Goal: Task Accomplishment & Management: Complete application form

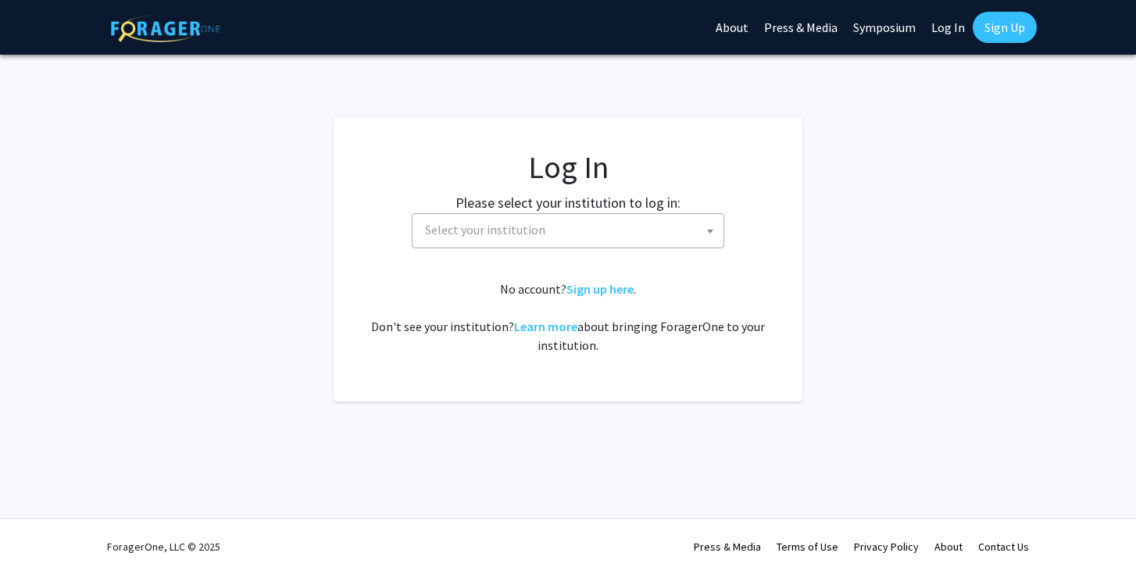
click at [514, 232] on span "Select your institution" at bounding box center [485, 230] width 120 height 16
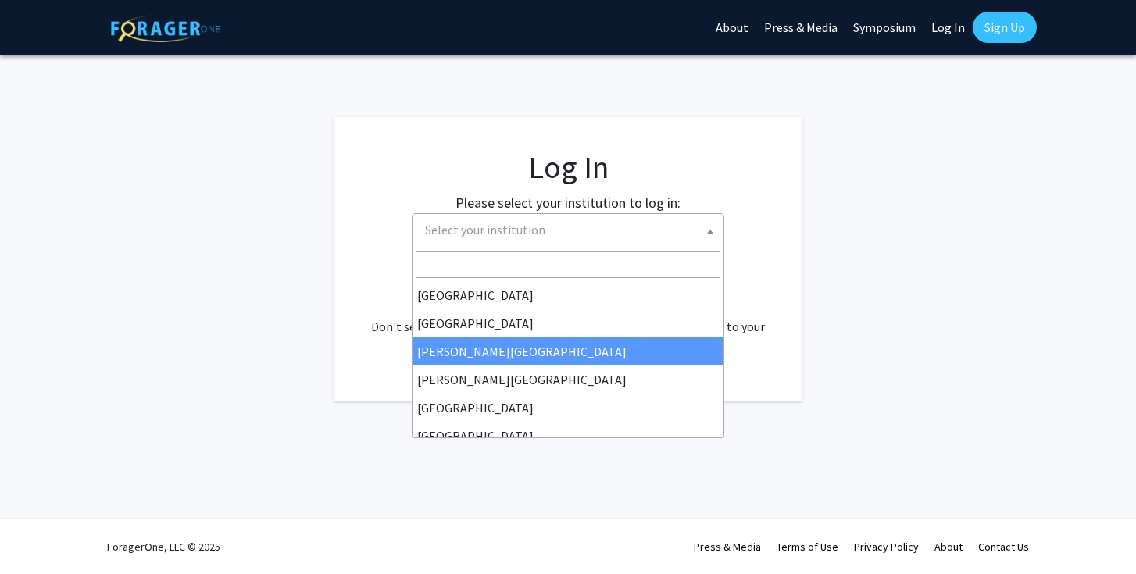
select select "5"
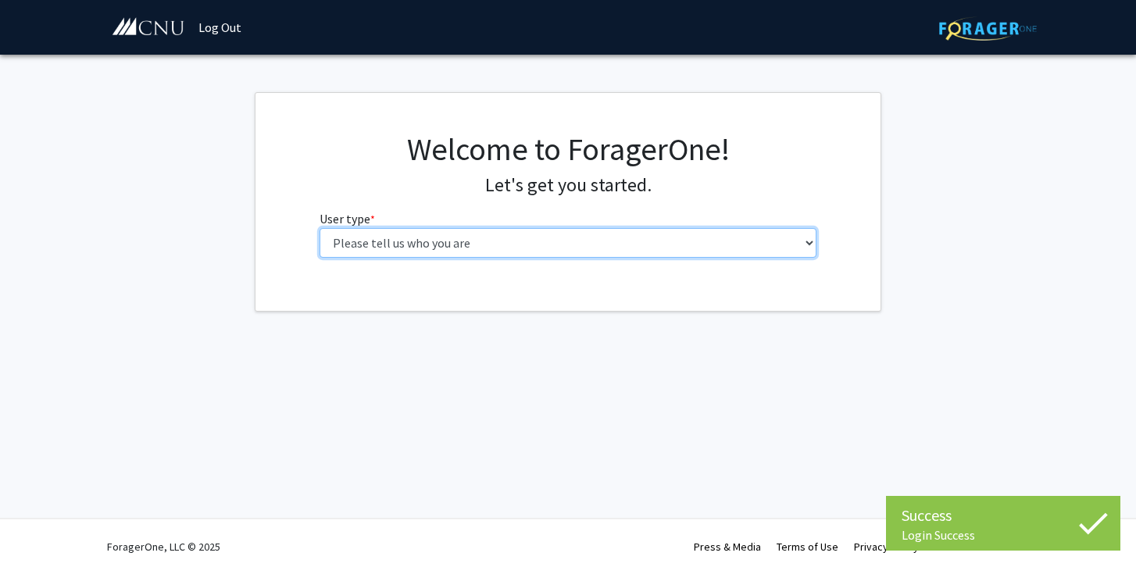
click at [599, 236] on select "Please tell us who you are Undergraduate Student Master's Student Doctoral Cand…" at bounding box center [569, 243] width 498 height 30
select select "1: undergrad"
click at [320, 228] on select "Please tell us who you are Undergraduate Student Master's Student Doctoral Cand…" at bounding box center [569, 243] width 498 height 30
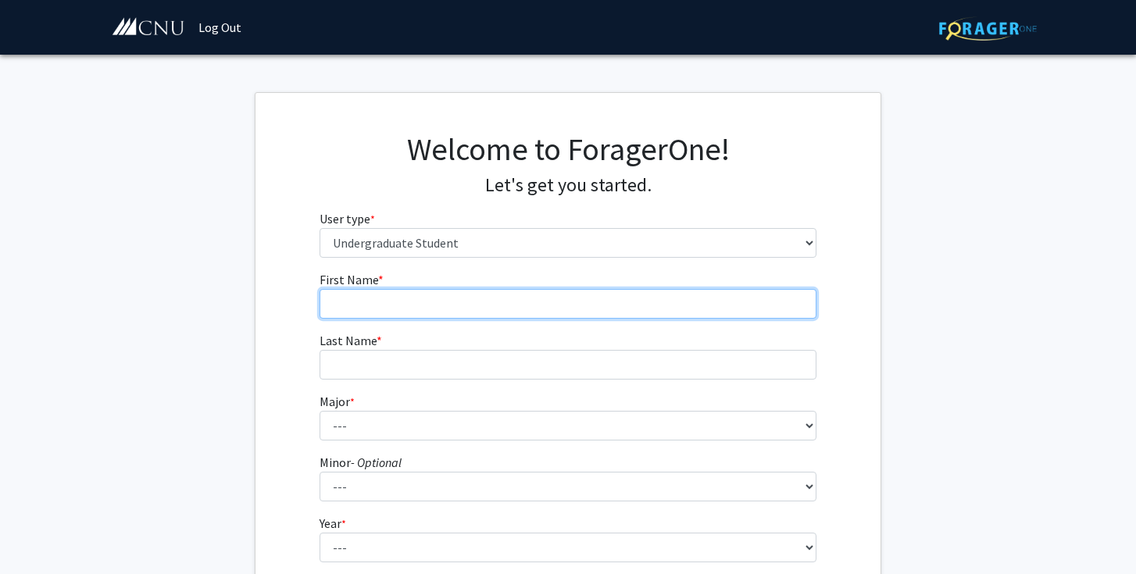
click at [560, 313] on input "First Name * required" at bounding box center [569, 304] width 498 height 30
type input "[PERSON_NAME]"
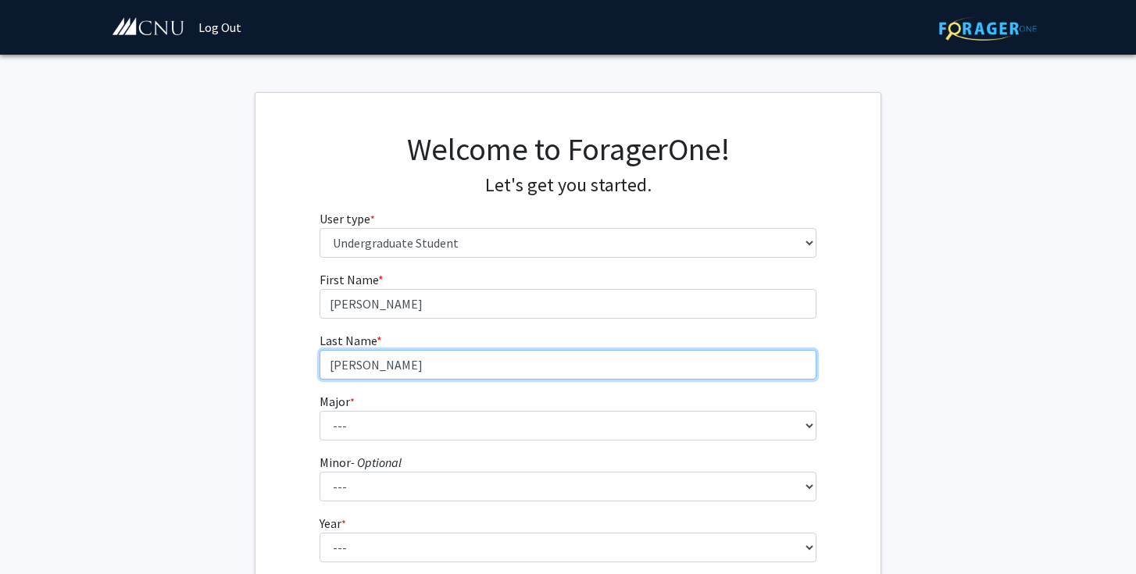
type input "[PERSON_NAME]"
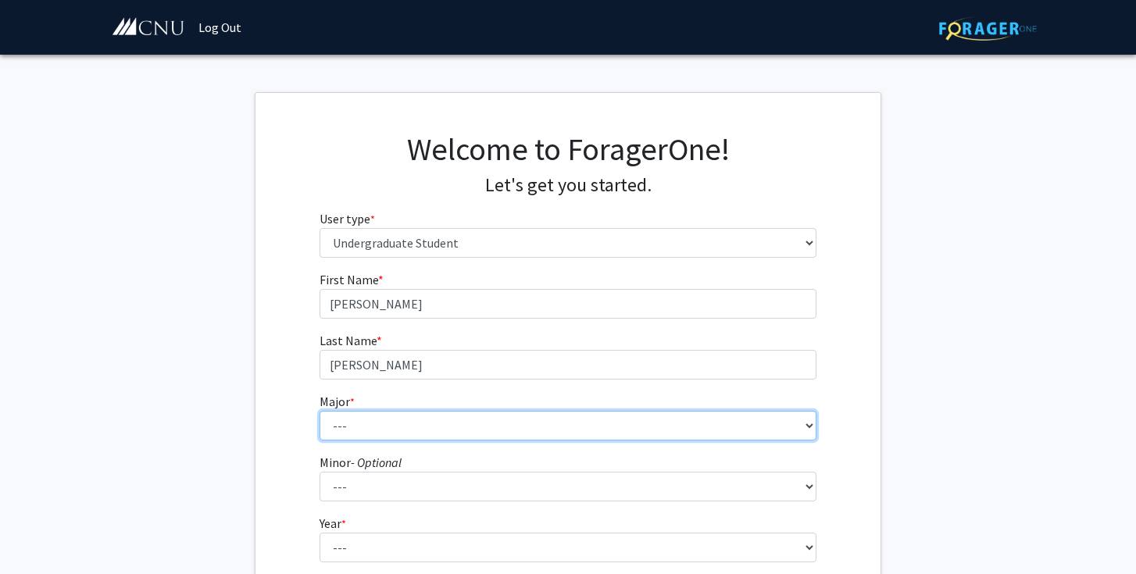
click at [435, 427] on select "--- Accounting Applied Physics Art History Biochemistry Biology Chemistry Class…" at bounding box center [569, 426] width 498 height 30
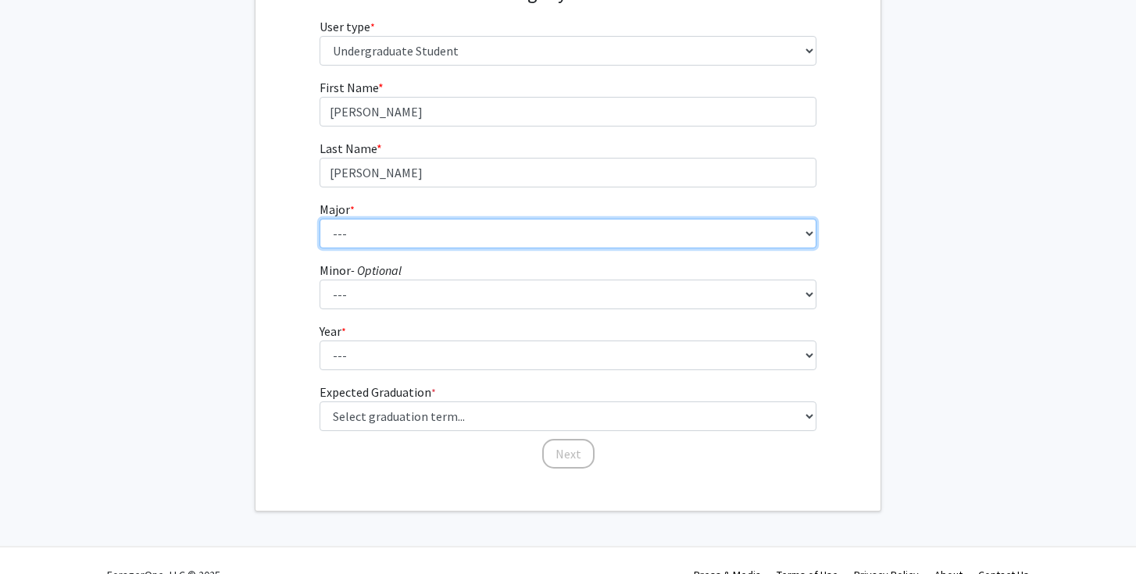
scroll to position [220, 0]
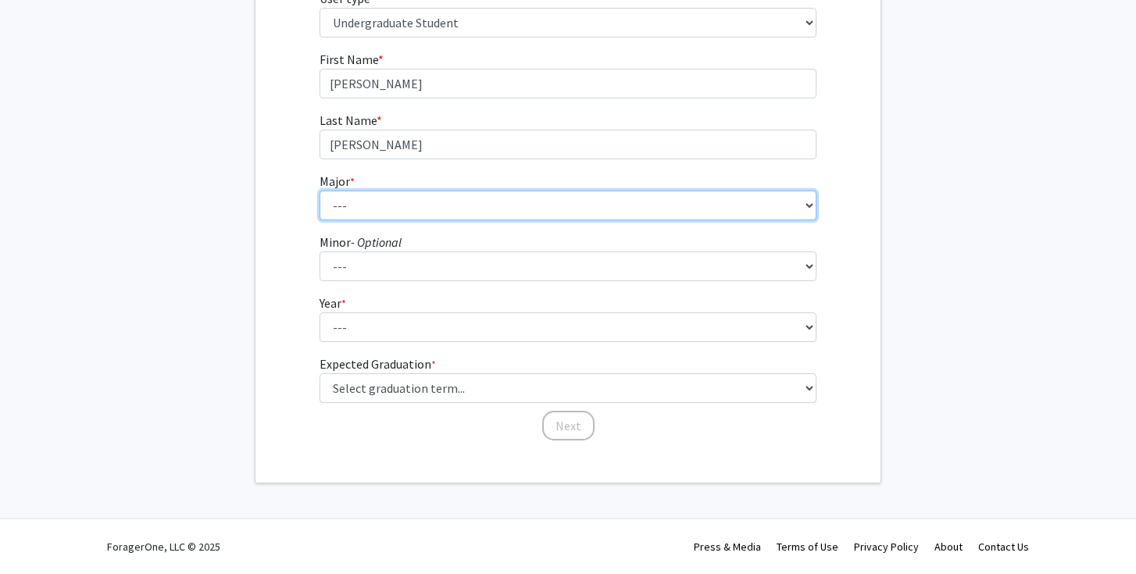
click at [661, 205] on select "--- Accounting Applied Physics Art History Biochemistry Biology Chemistry Class…" at bounding box center [569, 206] width 498 height 30
select select "8: 619"
click at [320, 191] on select "--- Accounting Applied Physics Art History Biochemistry Biology Chemistry Class…" at bounding box center [569, 206] width 498 height 30
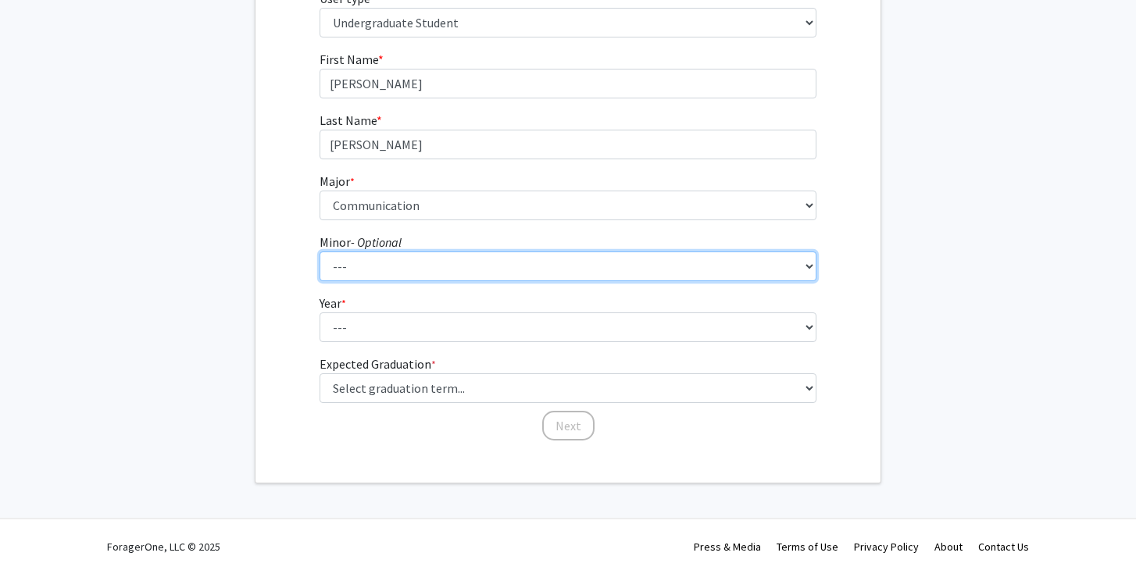
click at [634, 270] on select "--- African American Studies American Studies Anthropology Asian Studies Busine…" at bounding box center [569, 267] width 498 height 30
select select "18: 421"
click at [320, 252] on select "--- African American Studies American Studies Anthropology Asian Studies Busine…" at bounding box center [569, 267] width 498 height 30
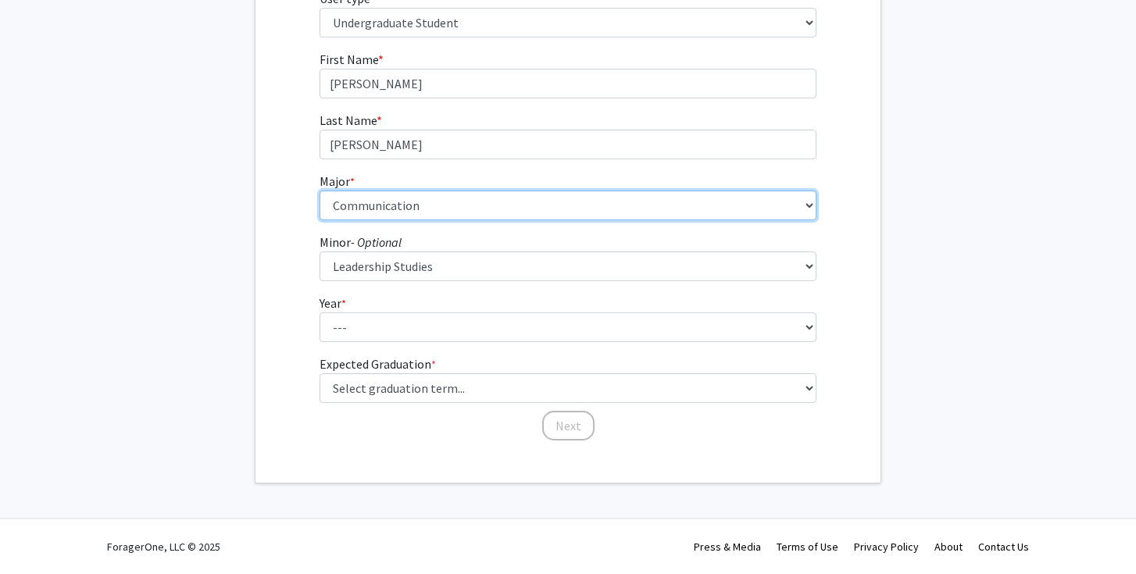
click at [552, 214] on select "--- Accounting Applied Physics Art History Biochemistry Biology Chemistry Class…" at bounding box center [569, 206] width 498 height 30
select select "34: 645"
click at [320, 191] on select "--- Accounting Applied Physics Art History Biochemistry Biology Chemistry Class…" at bounding box center [569, 206] width 498 height 30
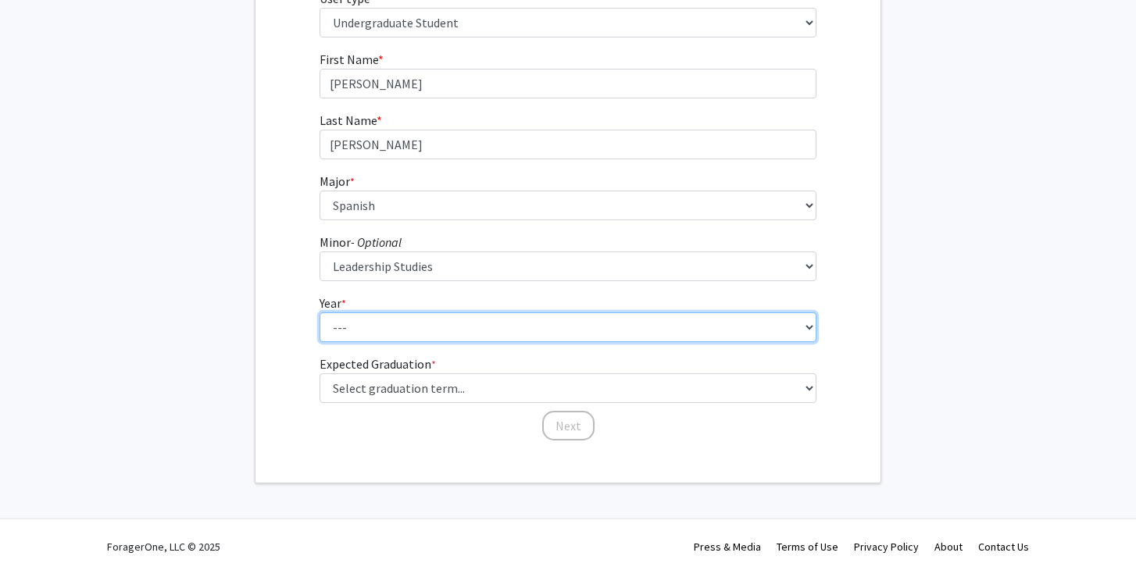
click at [550, 322] on select "--- First-year Sophomore Junior Senior Postbaccalaureate Certificate" at bounding box center [569, 328] width 498 height 30
select select "1: first-year"
click at [320, 313] on select "--- First-year Sophomore Junior Senior Postbaccalaureate Certificate" at bounding box center [569, 328] width 498 height 30
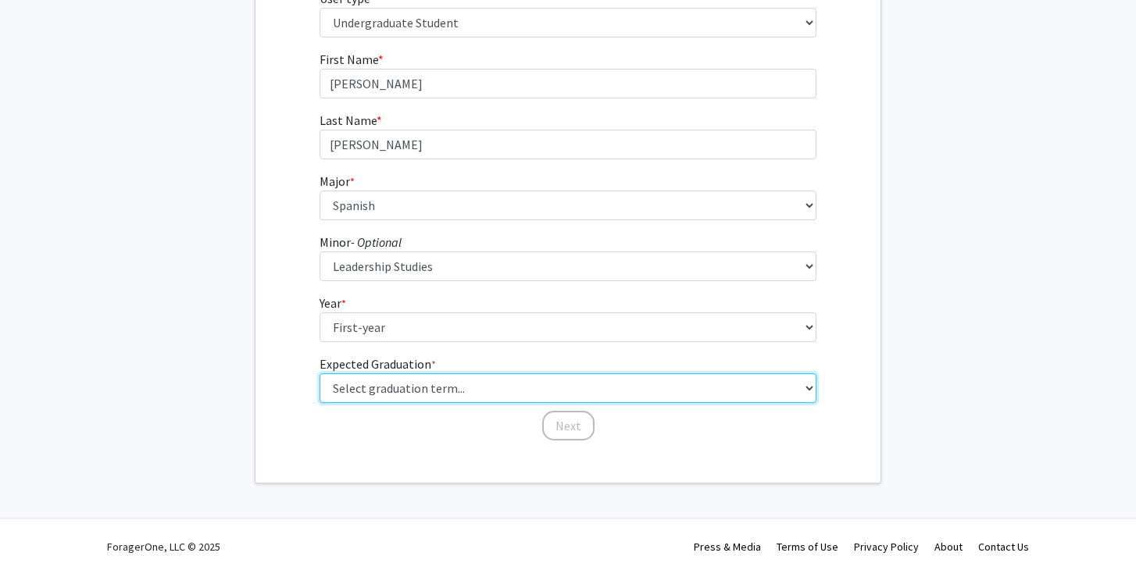
click at [571, 398] on select "Select graduation term... Spring 2025 Summer 2025 Fall 2025 Winter 2025 Spring …" at bounding box center [569, 389] width 498 height 30
select select "18: summer_2029"
click at [320, 374] on select "Select graduation term... Spring 2025 Summer 2025 Fall 2025 Winter 2025 Spring …" at bounding box center [569, 389] width 498 height 30
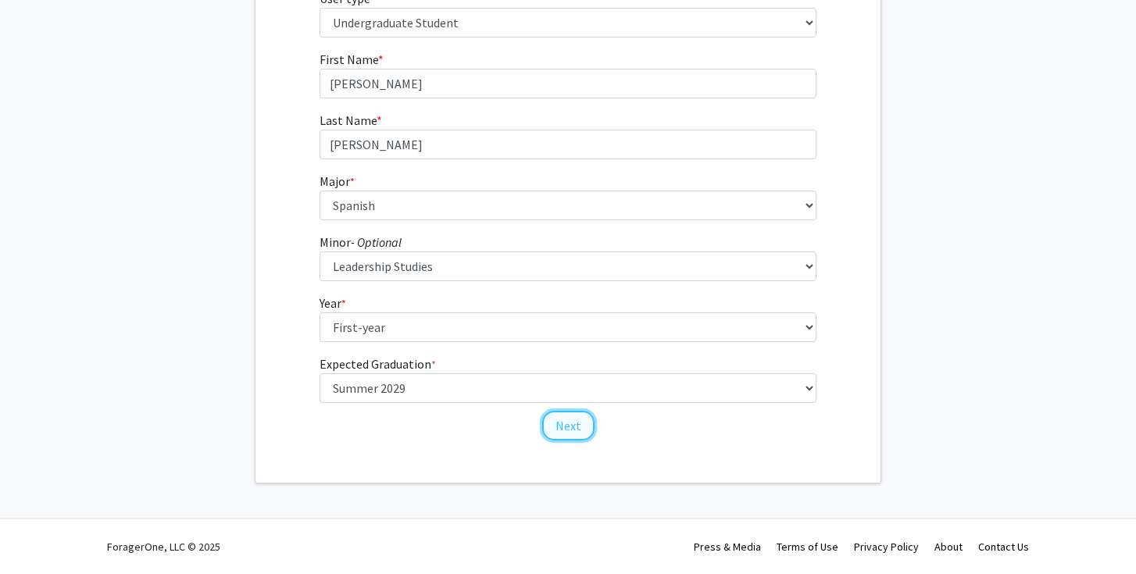
click at [569, 425] on button "Next" at bounding box center [568, 426] width 52 height 30
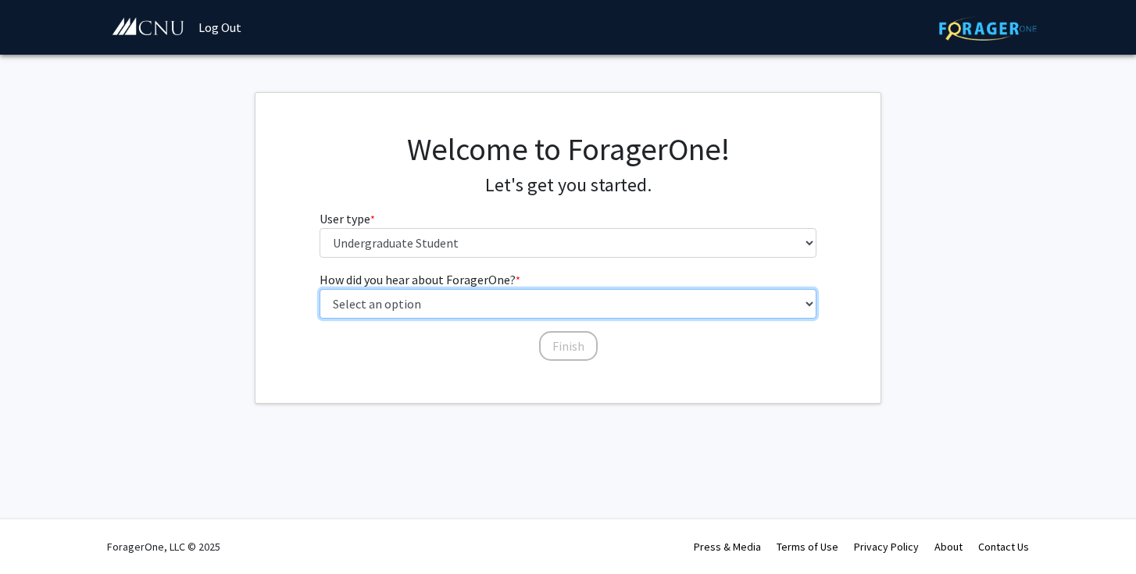
click at [510, 302] on select "Select an option Peer/student recommendation Faculty/staff recommendation Unive…" at bounding box center [569, 304] width 498 height 30
select select "2: faculty_recommendation"
click at [320, 289] on select "Select an option Peer/student recommendation Faculty/staff recommendation Unive…" at bounding box center [569, 304] width 498 height 30
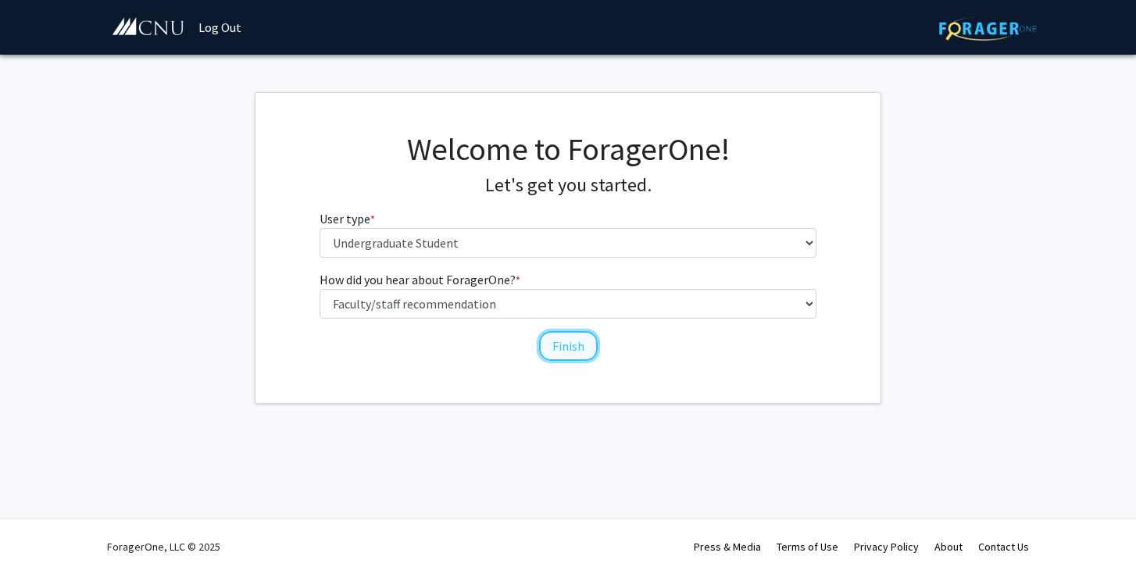
click at [582, 342] on button "Finish" at bounding box center [568, 346] width 59 height 30
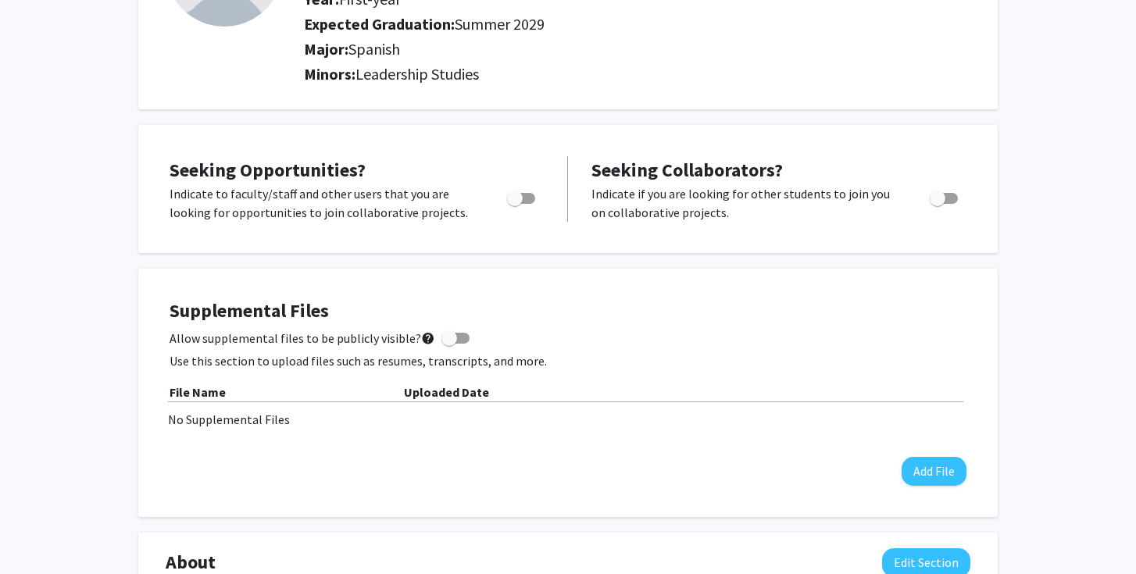
scroll to position [195, 0]
click at [520, 191] on span "Toggle" at bounding box center [515, 198] width 16 height 16
click at [515, 203] on input "Are you actively seeking opportunities?" at bounding box center [514, 203] width 1 height 1
checkbox input "true"
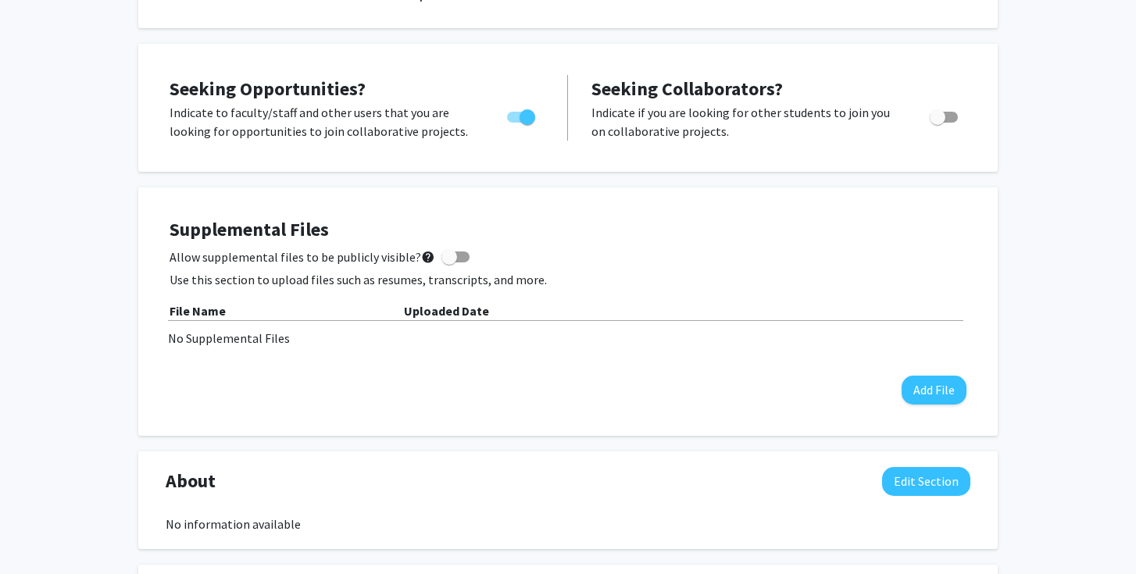
scroll to position [0, 0]
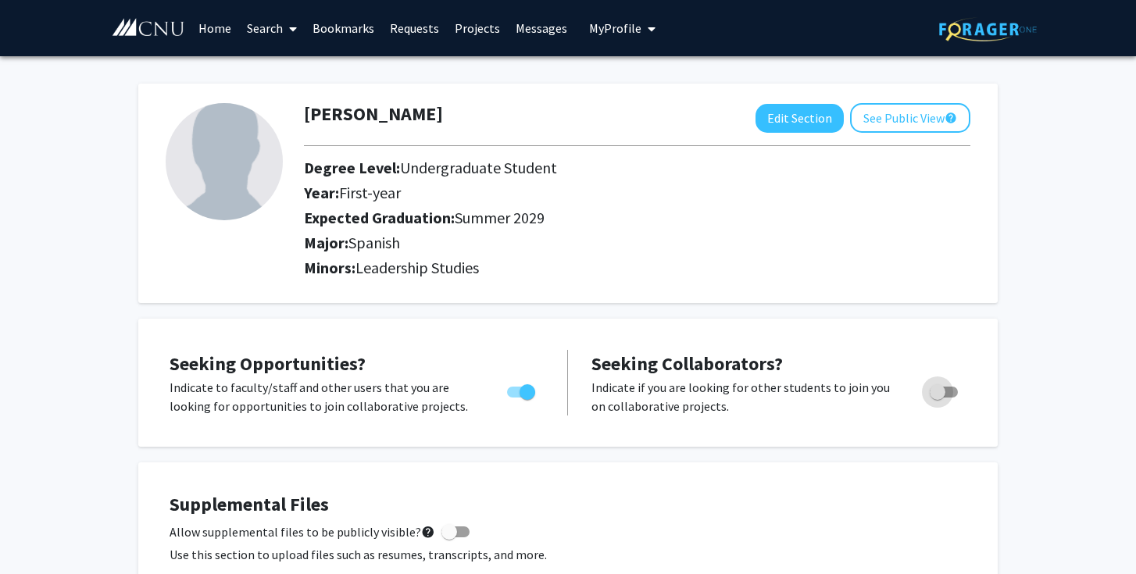
click at [954, 389] on span "Toggle" at bounding box center [944, 392] width 28 height 11
click at [938, 398] on input "Would you like to receive other student requests to work with you?" at bounding box center [937, 398] width 1 height 1
checkbox input "true"
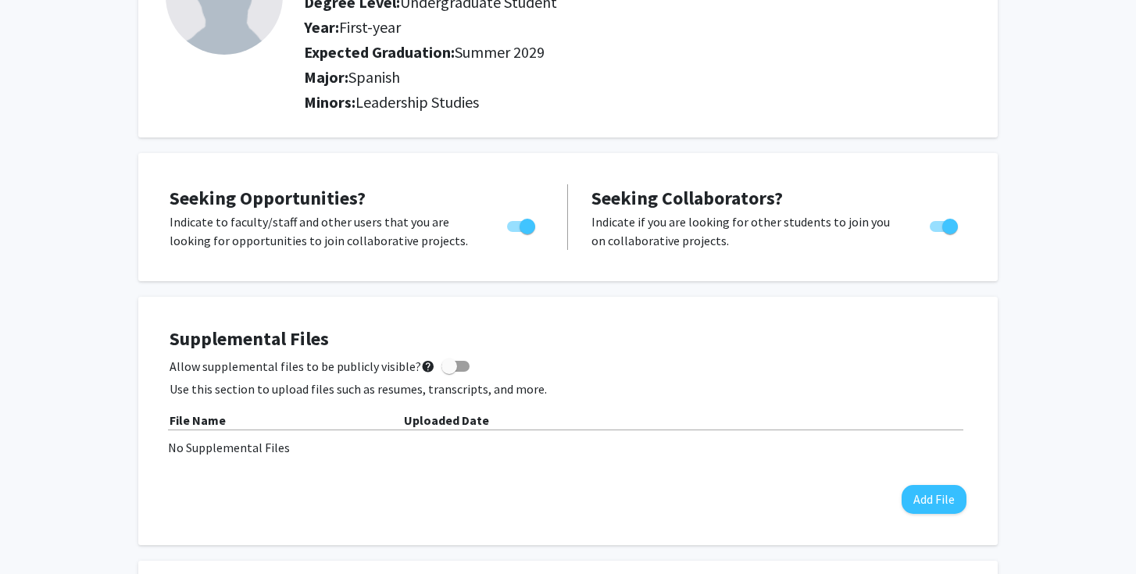
scroll to position [207, 0]
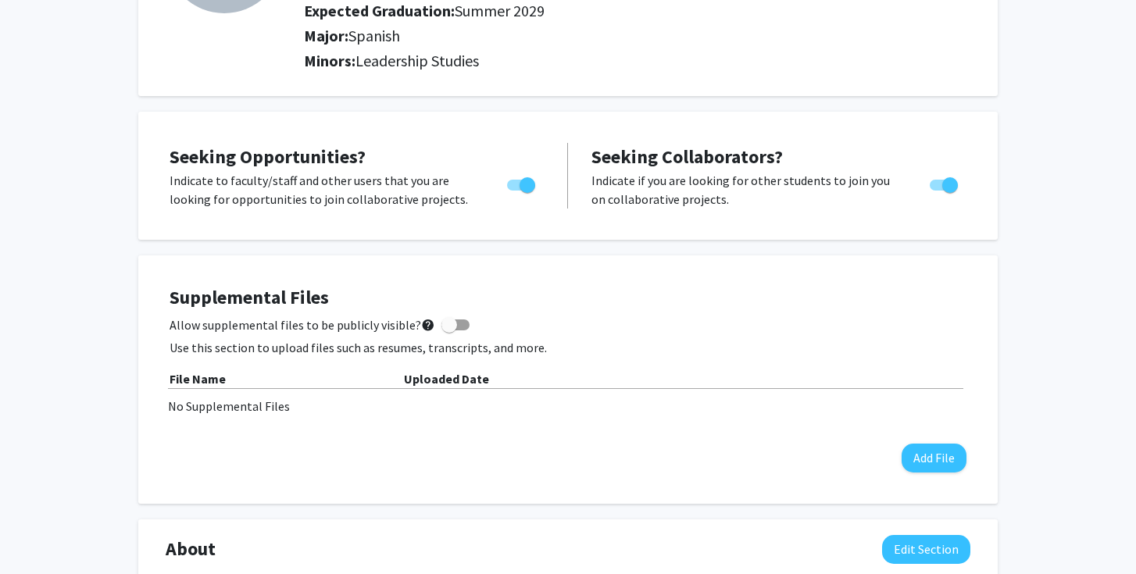
click at [445, 323] on span at bounding box center [450, 325] width 16 height 16
click at [449, 331] on input "Allow supplemental files to be publicly visible? help" at bounding box center [449, 331] width 1 height 1
checkbox input "true"
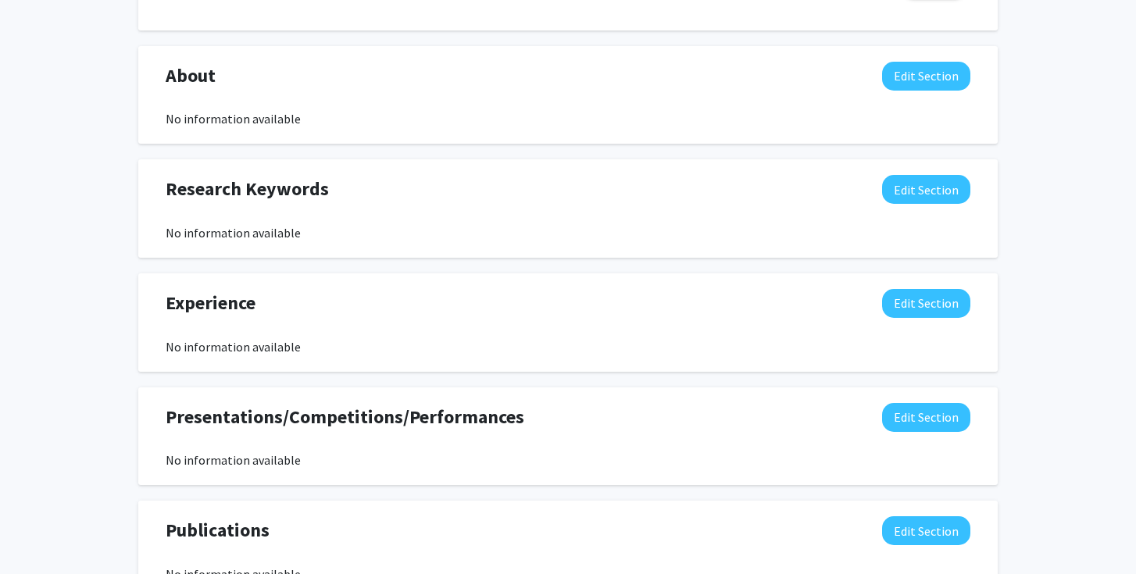
scroll to position [917, 0]
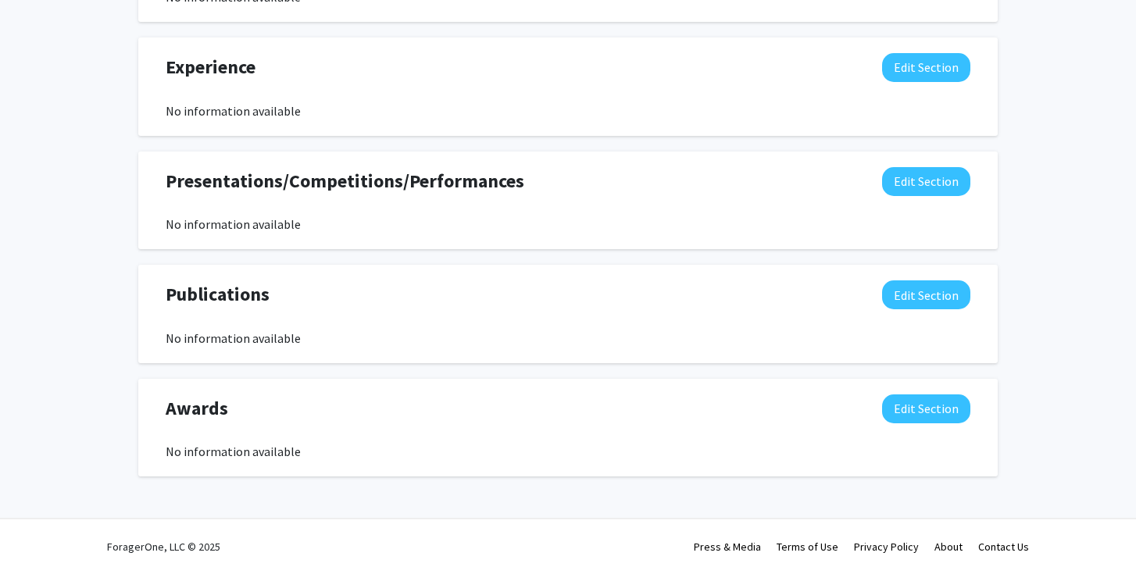
click at [599, 520] on div "ForagerOne, LLC © 2025 Press & Media Terms of Use Privacy Policy About Contact …" at bounding box center [568, 547] width 938 height 55
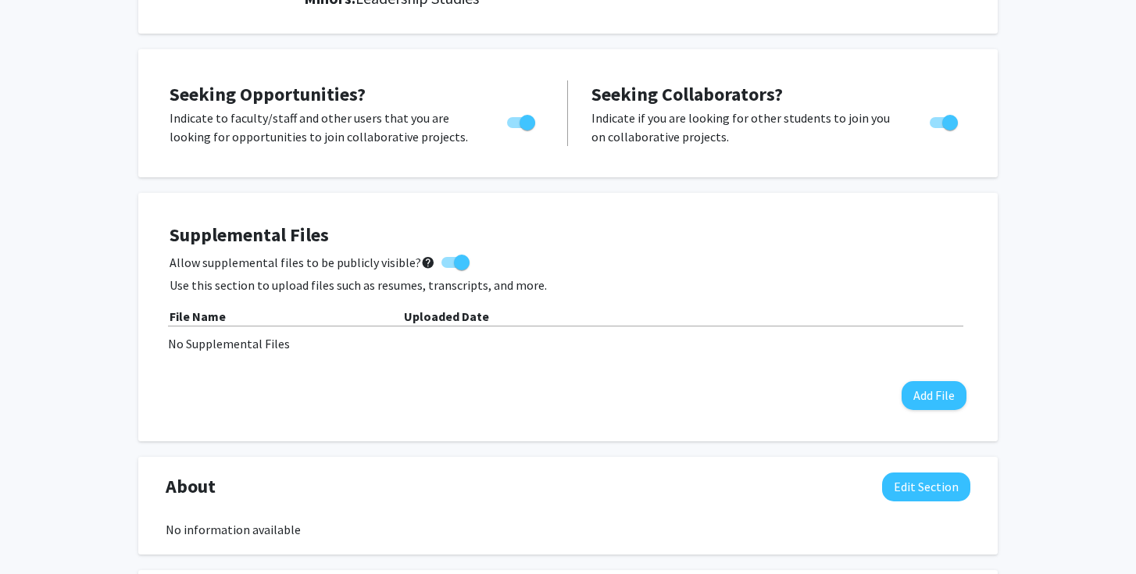
scroll to position [0, 0]
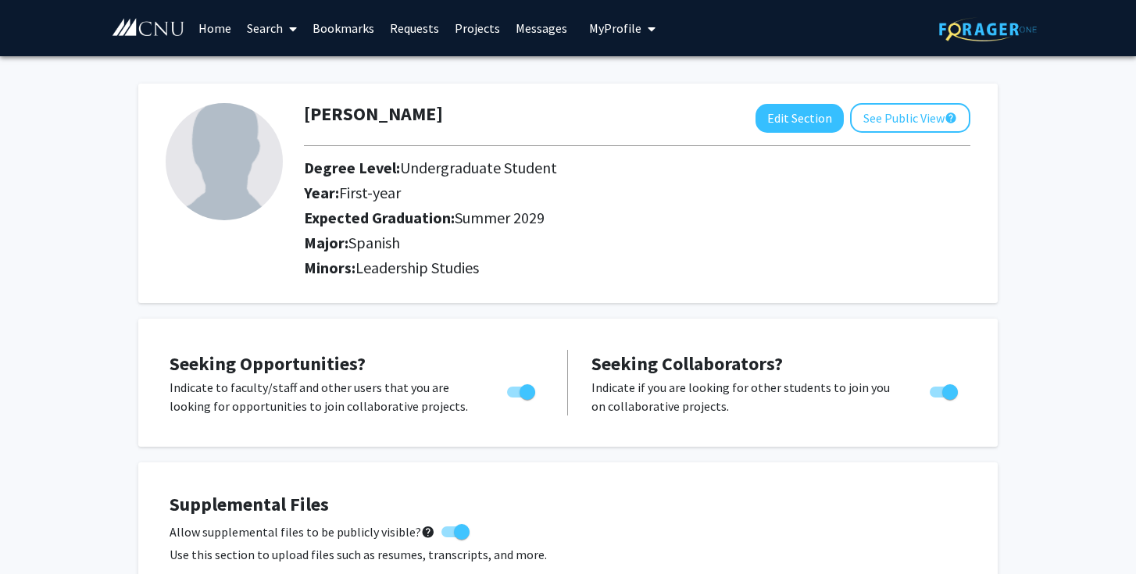
click at [284, 28] on span at bounding box center [290, 29] width 14 height 55
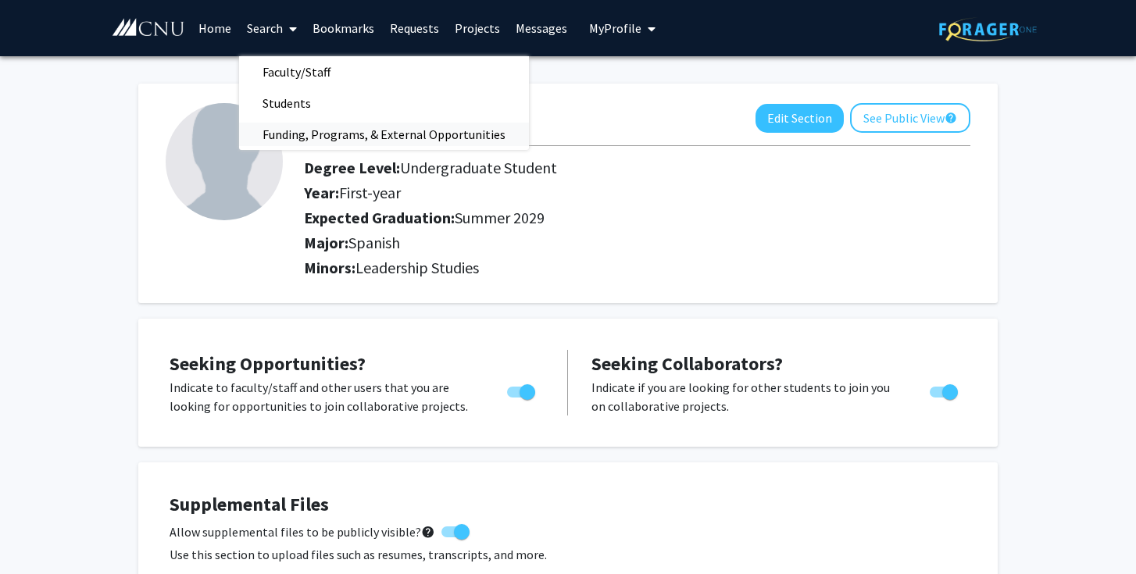
click at [311, 123] on span "Funding, Programs, & External Opportunities" at bounding box center [384, 134] width 290 height 31
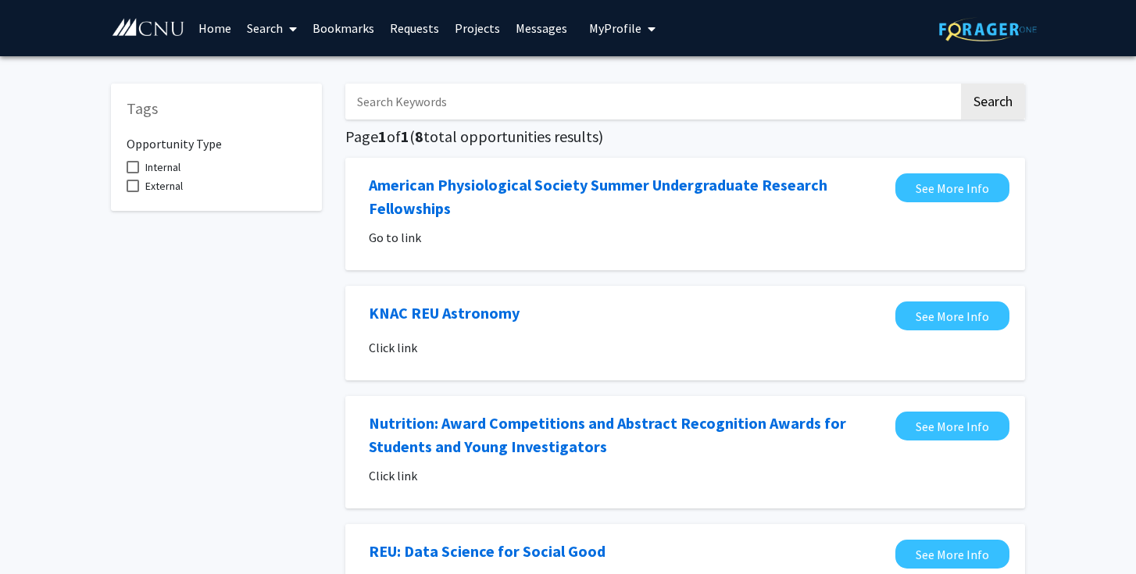
click at [189, 168] on mat-checkbox "Internal" at bounding box center [217, 167] width 180 height 19
click at [414, 109] on input "Search Keywords" at bounding box center [652, 102] width 614 height 36
click at [961, 84] on button "Search" at bounding box center [993, 102] width 64 height 36
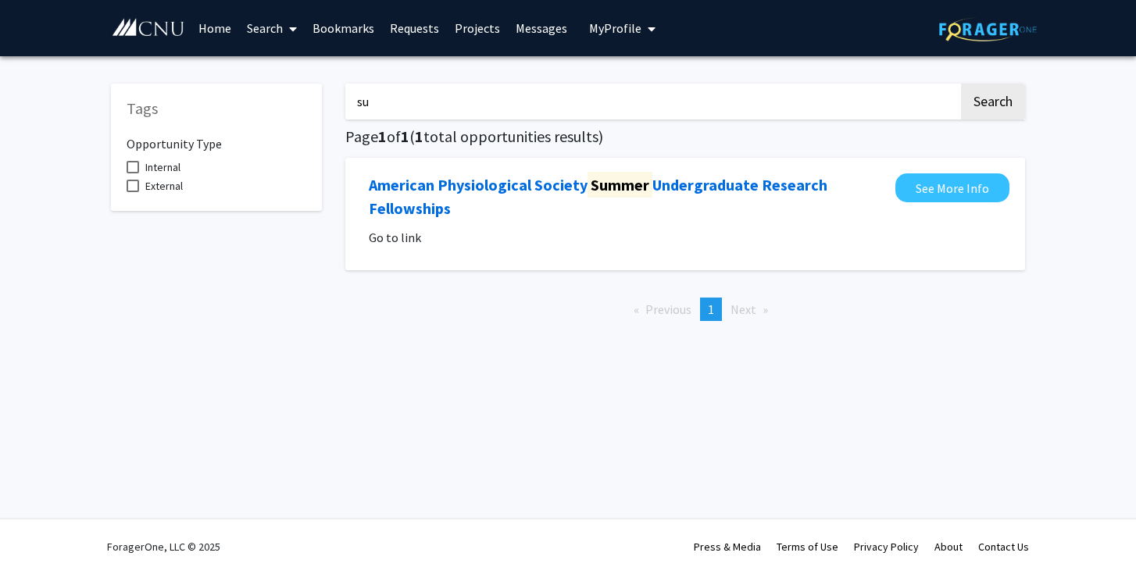
type input "s"
click at [474, 32] on link "Projects" at bounding box center [477, 28] width 61 height 55
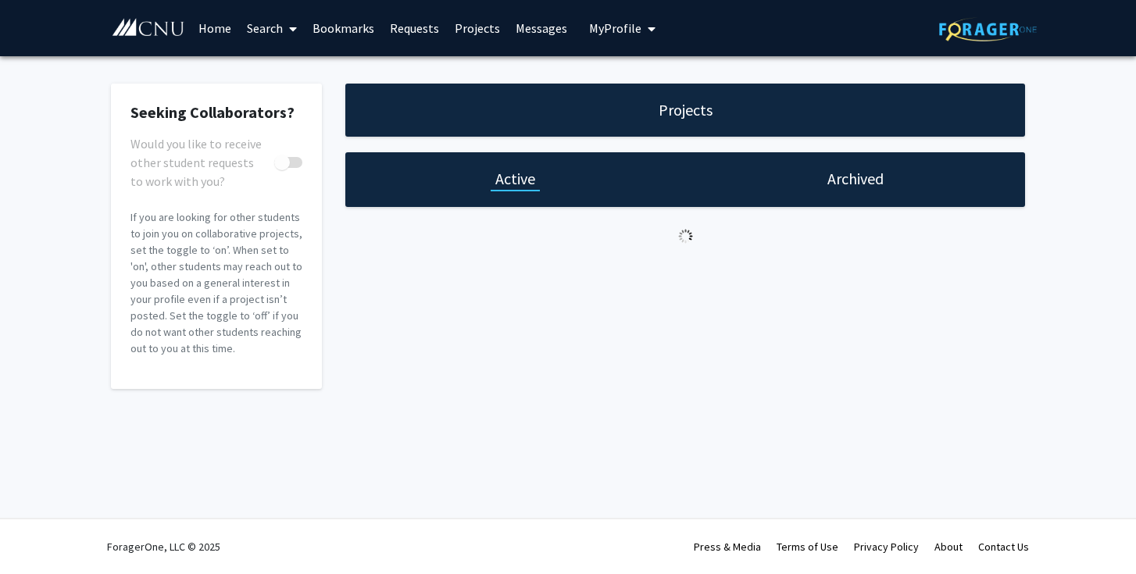
checkbox input "true"
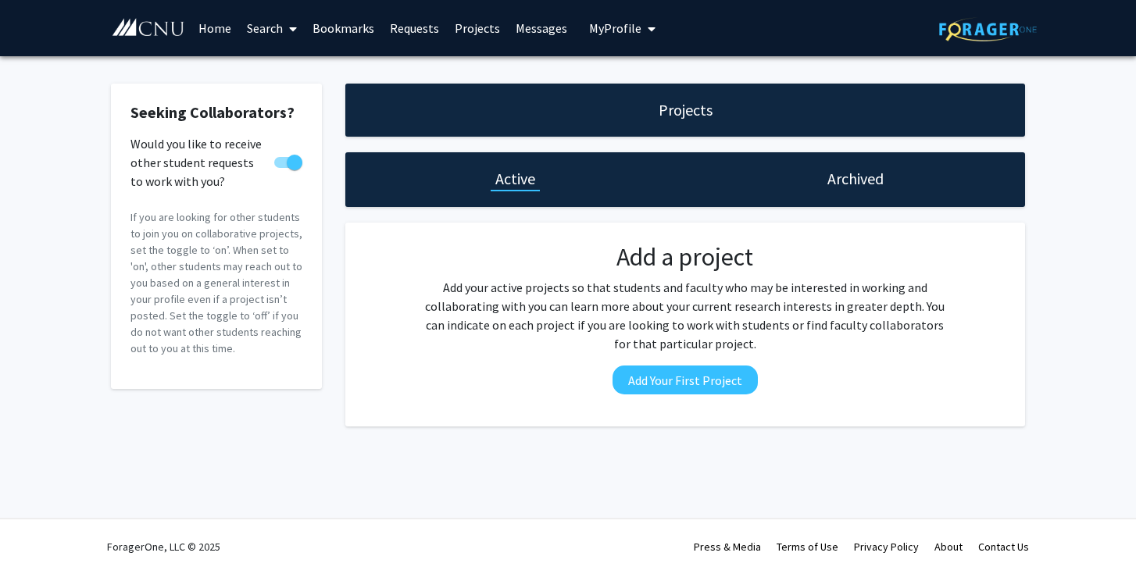
click at [267, 34] on link "Search" at bounding box center [272, 28] width 66 height 55
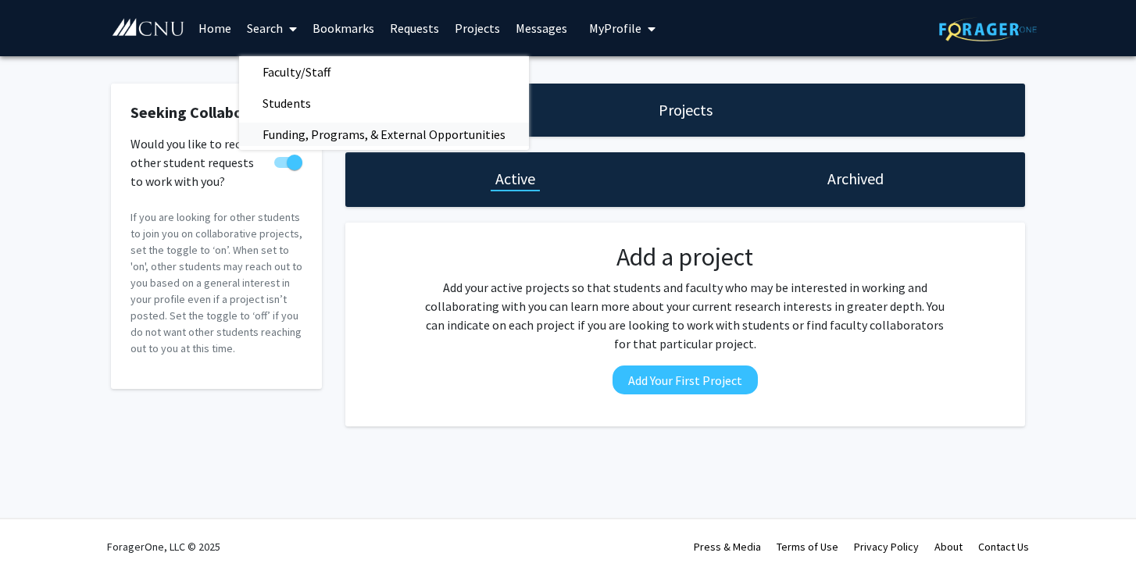
click at [310, 127] on span "Funding, Programs, & External Opportunities" at bounding box center [384, 134] width 290 height 31
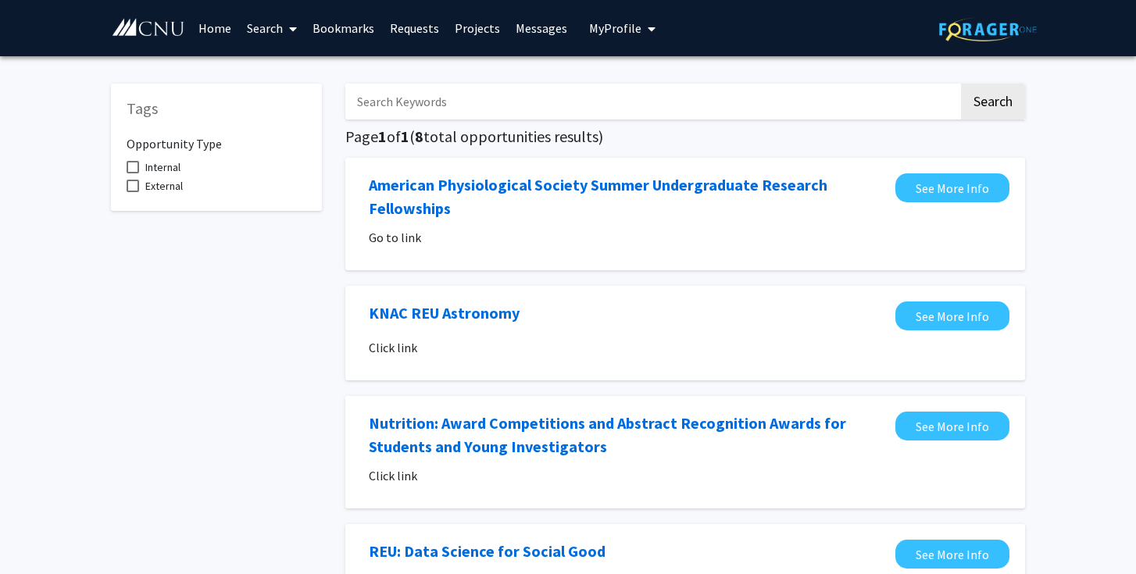
click at [514, 103] on input "Search Keywords" at bounding box center [652, 102] width 614 height 36
click at [150, 167] on span "Internal" at bounding box center [162, 167] width 35 height 19
click at [133, 174] on input "Internal" at bounding box center [132, 174] width 1 height 1
checkbox input "true"
